Goal: Information Seeking & Learning: Learn about a topic

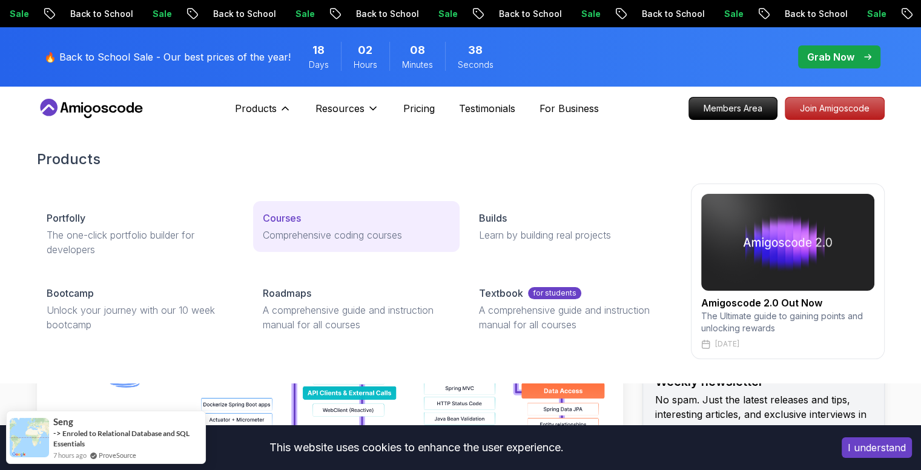
click at [294, 225] on link "Courses Comprehensive coding courses" at bounding box center [356, 226] width 206 height 51
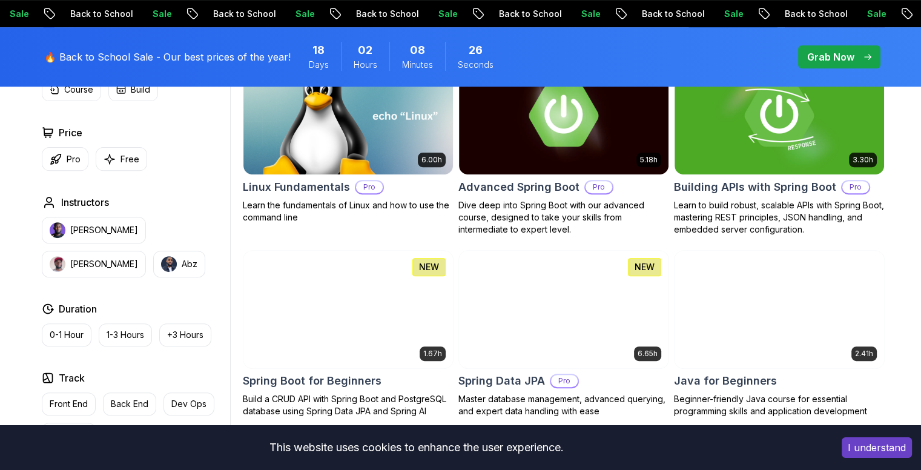
scroll to position [420, 0]
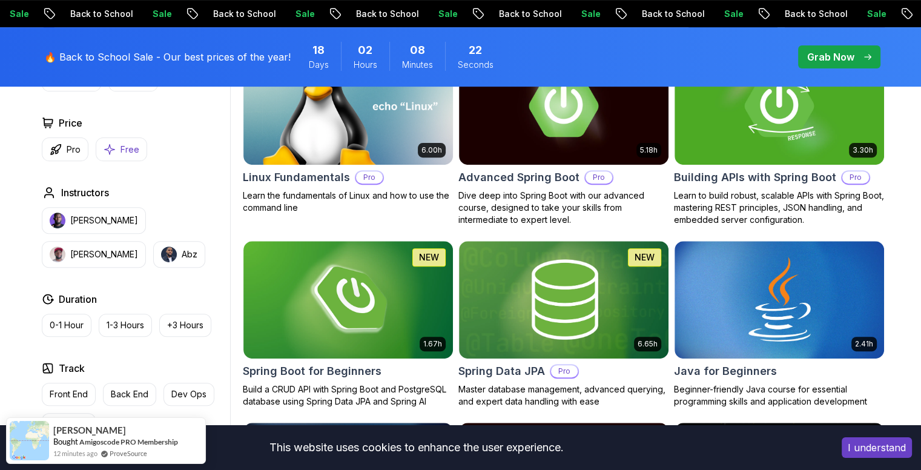
click at [113, 147] on icon "button" at bounding box center [110, 149] width 12 height 13
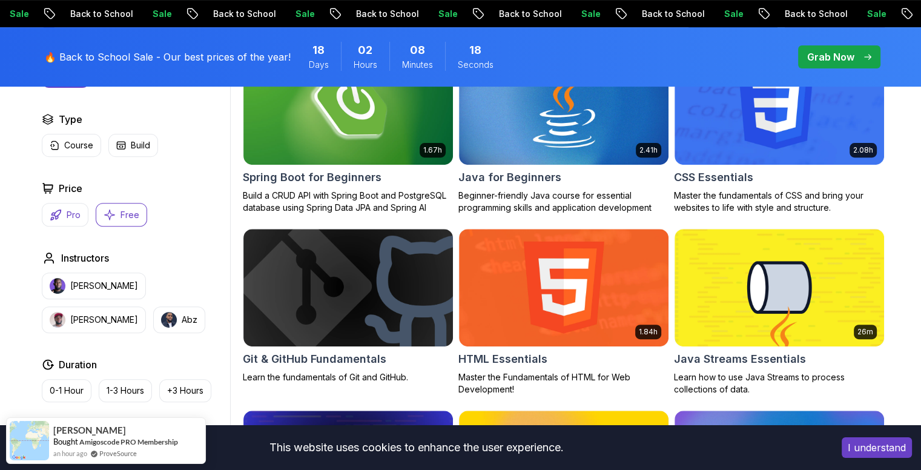
click at [61, 212] on icon "button" at bounding box center [56, 215] width 12 height 12
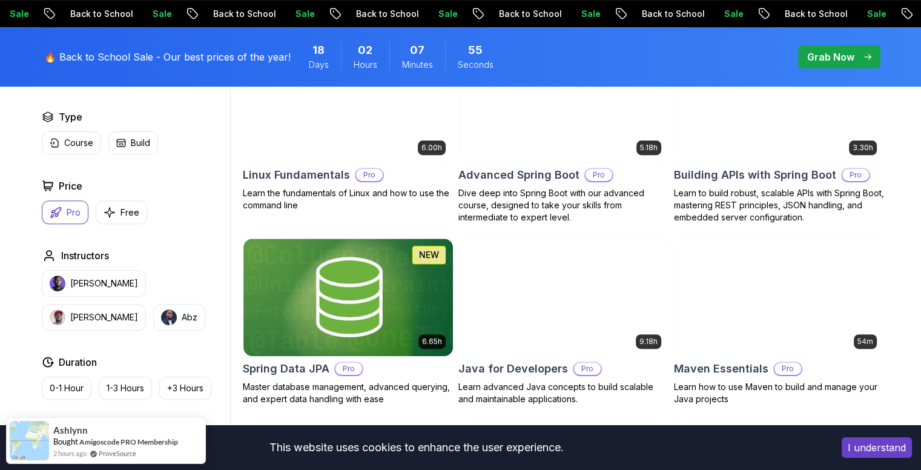
scroll to position [423, 0]
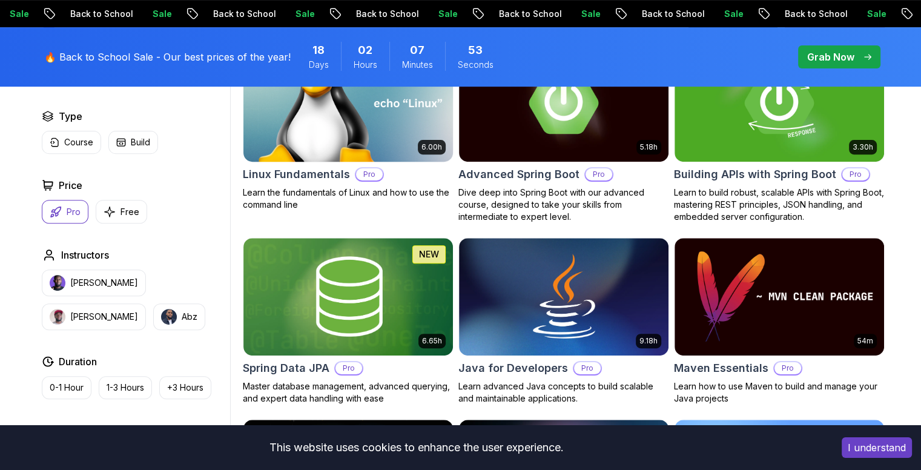
click at [423, 282] on img at bounding box center [348, 296] width 210 height 117
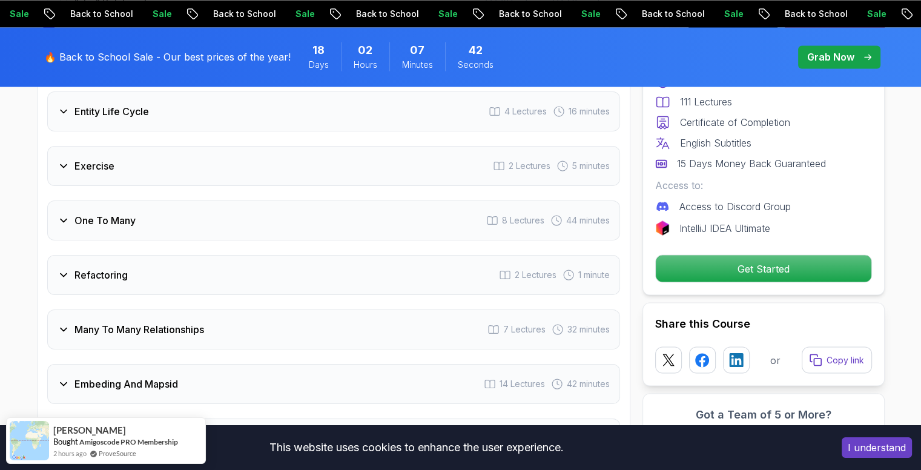
scroll to position [2107, 0]
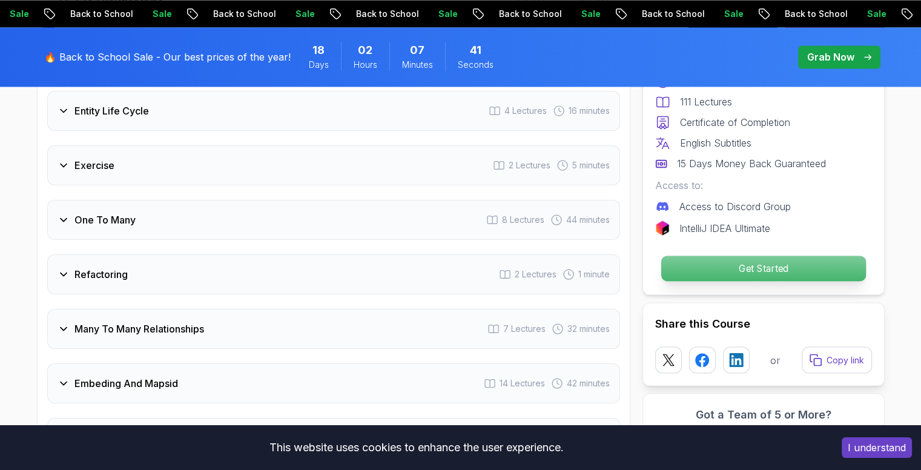
click at [710, 276] on p "Get Started" at bounding box center [763, 268] width 205 height 25
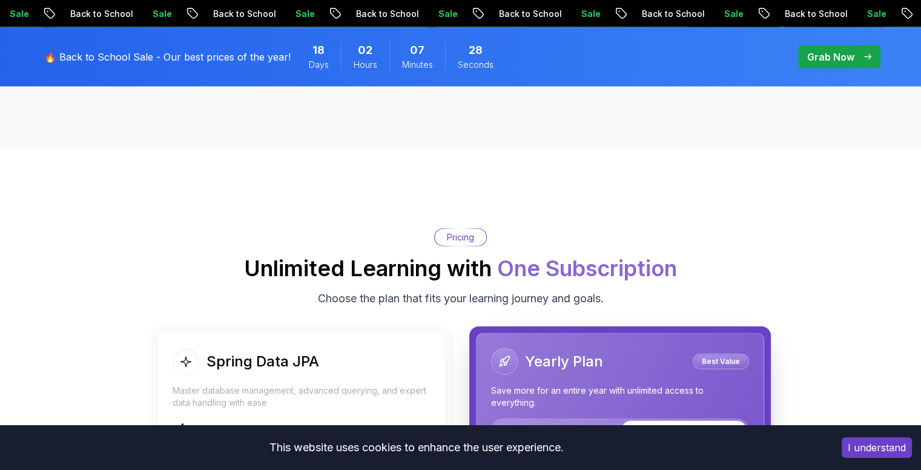
scroll to position [2526, 0]
